Goal: Understand site structure: Understand site structure

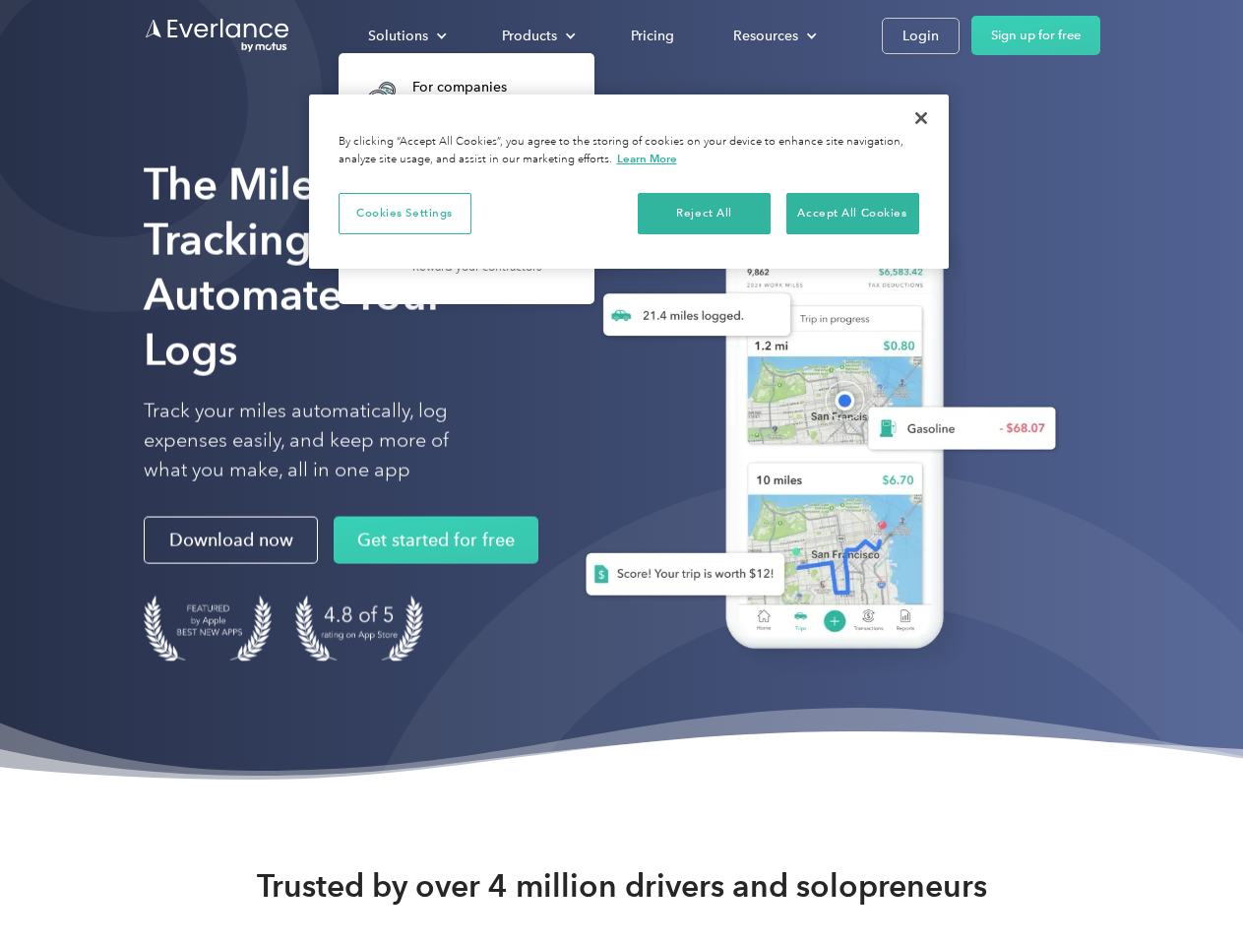
click at [406, 35] on div "Solutions" at bounding box center [398, 36] width 60 height 25
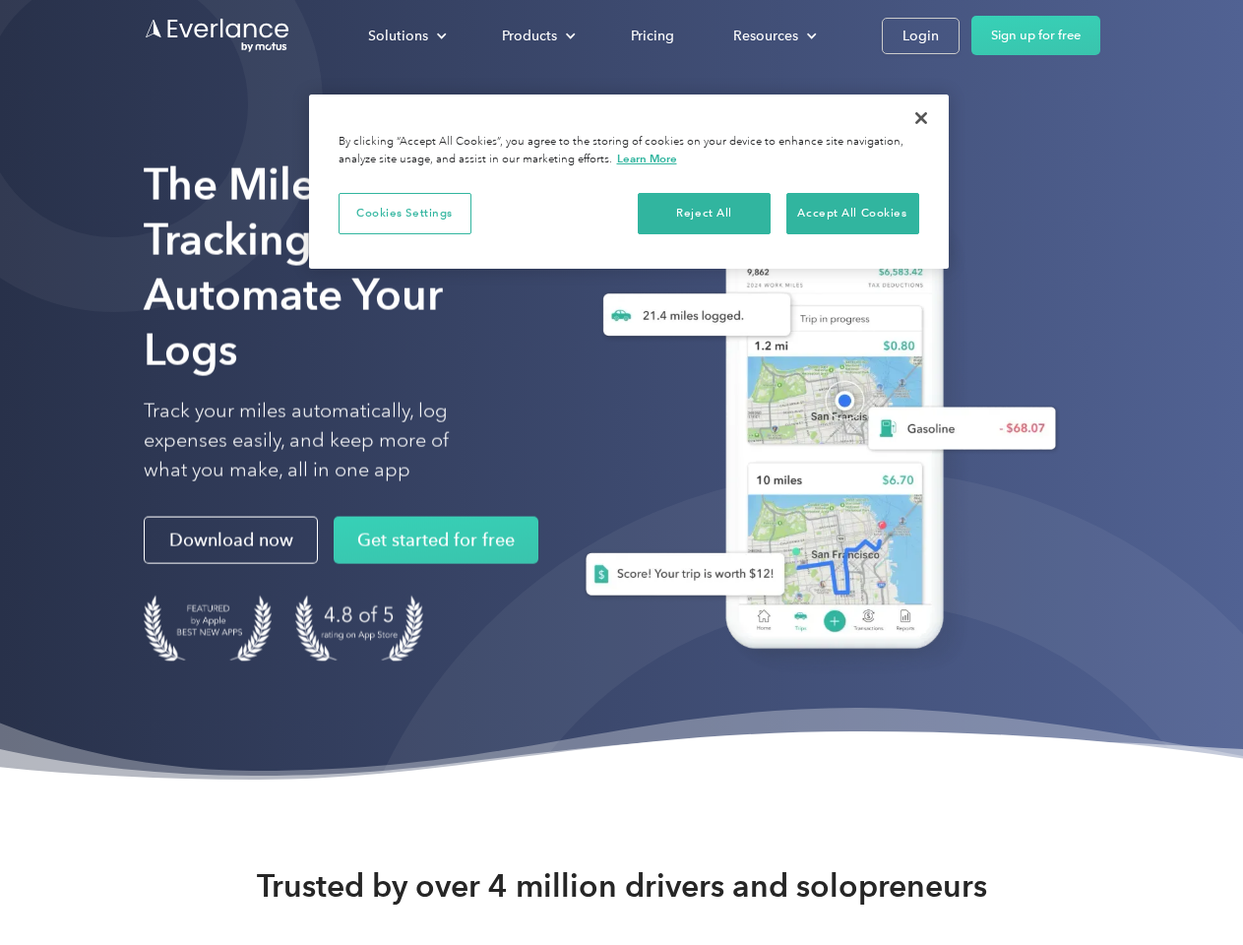
click at [536, 35] on div "Products" at bounding box center [529, 36] width 55 height 25
click at [772, 35] on div "Resources" at bounding box center [765, 36] width 65 height 25
click at [404, 213] on button "Cookies Settings" at bounding box center [404, 213] width 133 height 41
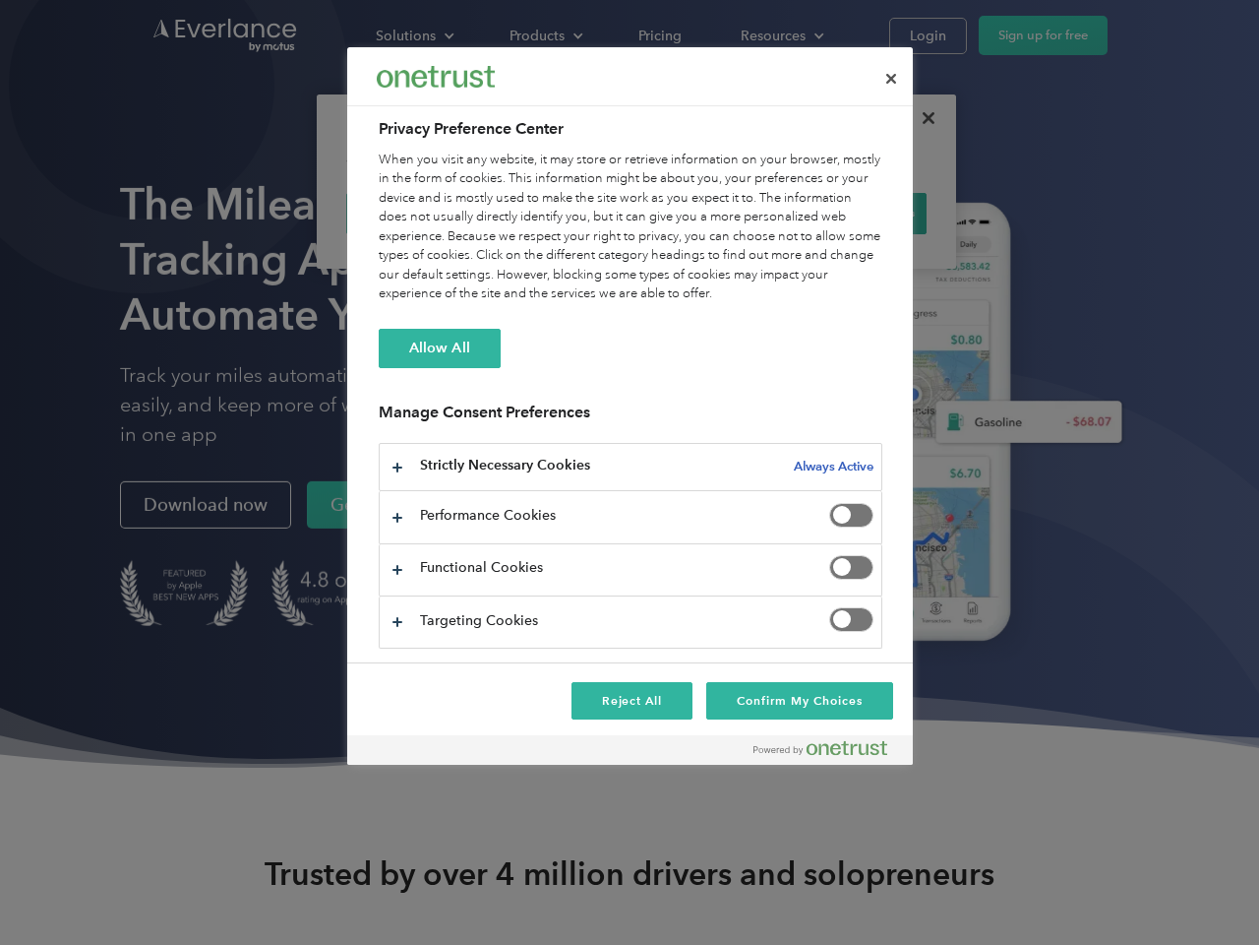
click at [704, 213] on div "When you visit any website, it may store or retrieve information on your browse…" at bounding box center [631, 227] width 504 height 153
click at [852, 213] on div "When you visit any website, it may store or retrieve information on your browse…" at bounding box center [631, 227] width 504 height 153
click at [921, 118] on div at bounding box center [629, 472] width 1259 height 945
